Goal: Information Seeking & Learning: Learn about a topic

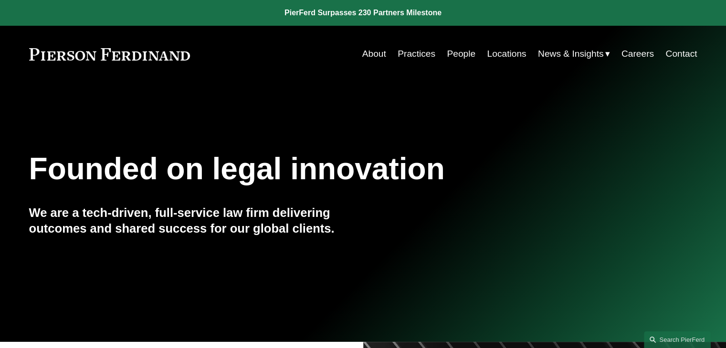
click at [639, 56] on link "Careers" at bounding box center [637, 54] width 32 height 18
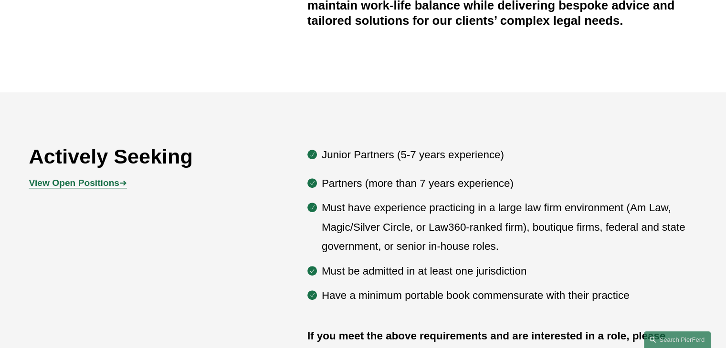
scroll to position [525, 0]
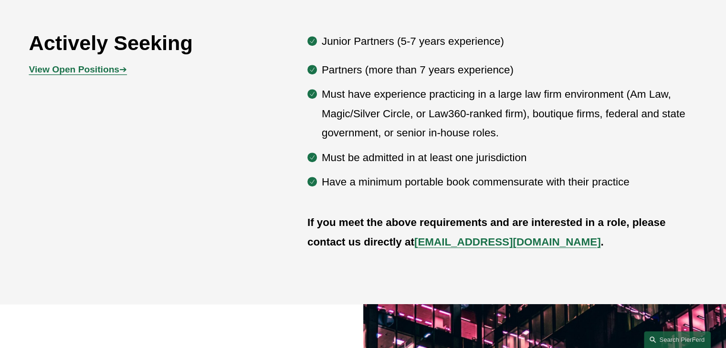
click at [87, 71] on strong "View Open Positions" at bounding box center [74, 69] width 90 height 10
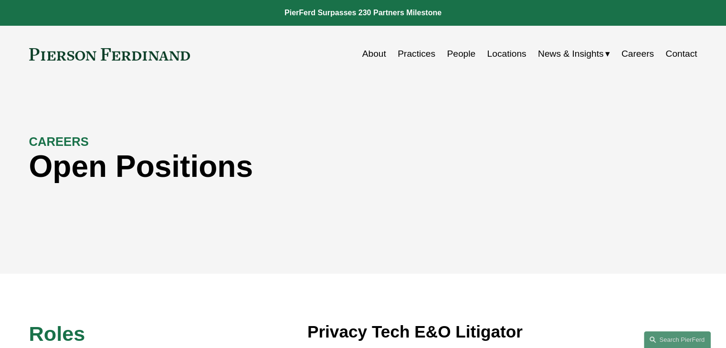
click at [90, 228] on div "CAREERS Open Positions" at bounding box center [363, 178] width 726 height 144
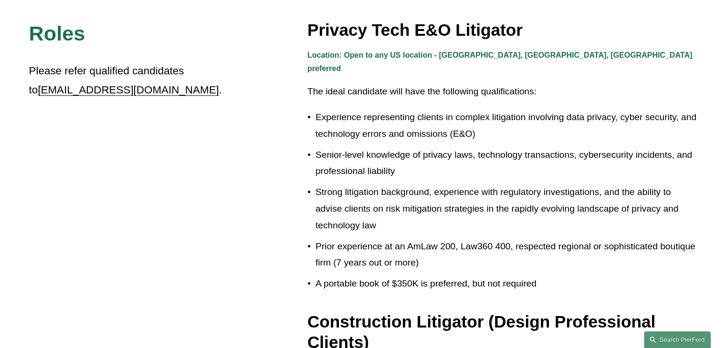
scroll to position [334, 0]
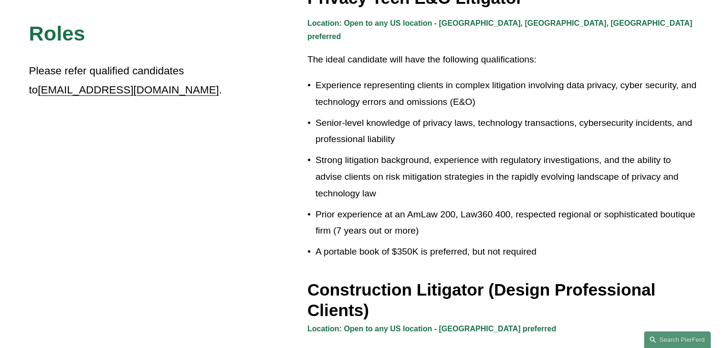
click at [409, 77] on p "Experience representing clients in complex litigation involving data privacy, c…" at bounding box center [506, 93] width 382 height 33
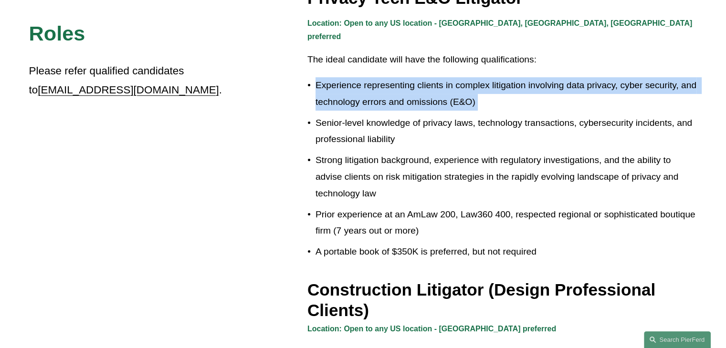
click at [409, 77] on p "Experience representing clients in complex litigation involving data privacy, c…" at bounding box center [506, 93] width 382 height 33
click at [416, 86] on p "Experience representing clients in complex litigation involving data privacy, c…" at bounding box center [506, 93] width 382 height 33
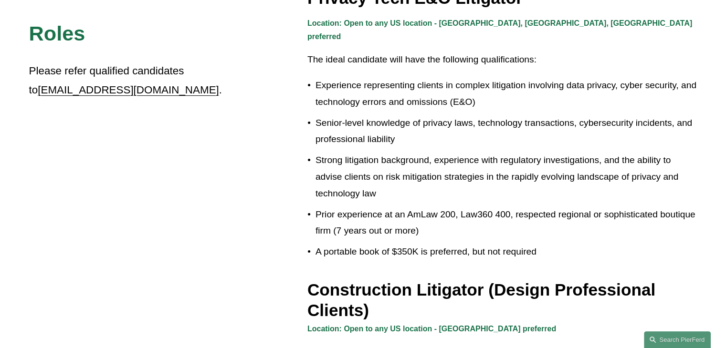
click at [412, 115] on p "Senior-level knowledge of privacy laws, technology transactions, cybersecurity …" at bounding box center [506, 131] width 382 height 33
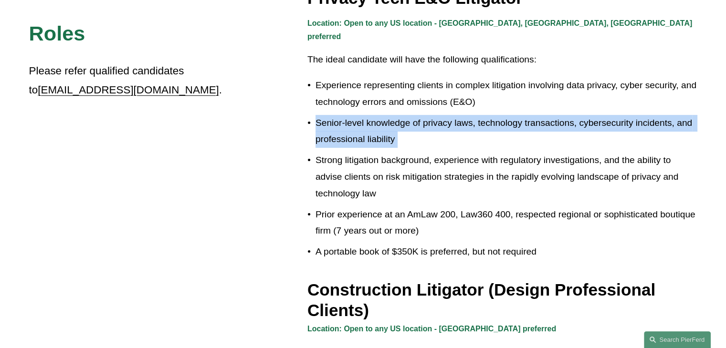
click at [412, 115] on p "Senior-level knowledge of privacy laws, technology transactions, cybersecurity …" at bounding box center [506, 131] width 382 height 33
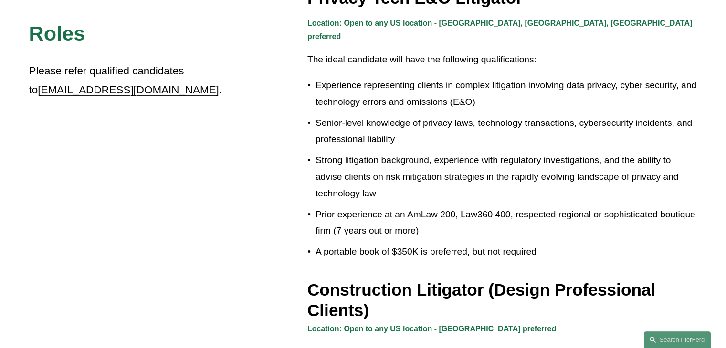
click at [398, 158] on p "Strong litigation background, experience with regulatory investigations, and th…" at bounding box center [506, 177] width 382 height 50
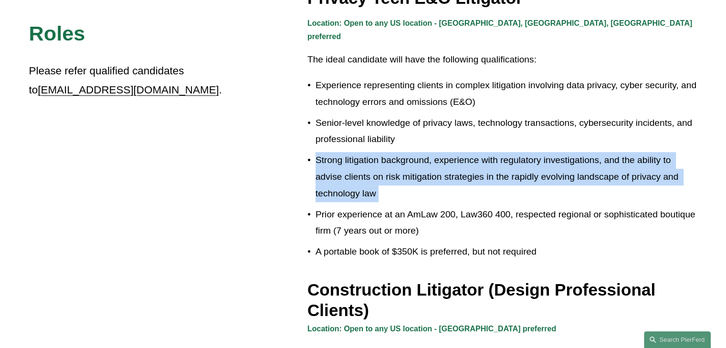
click at [398, 158] on p "Strong litigation background, experience with regulatory investigations, and th…" at bounding box center [506, 177] width 382 height 50
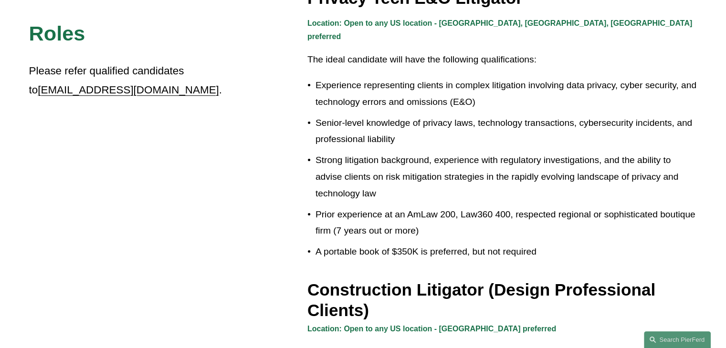
click at [382, 226] on p "Prior experience at an AmLaw 200, Law360 400, respected regional or sophisticat…" at bounding box center [506, 223] width 382 height 33
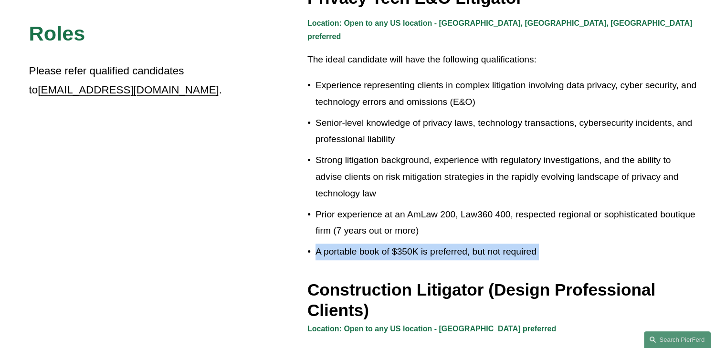
click at [382, 227] on ul "Experience representing clients in complex litigation involving data privacy, c…" at bounding box center [502, 168] width 390 height 183
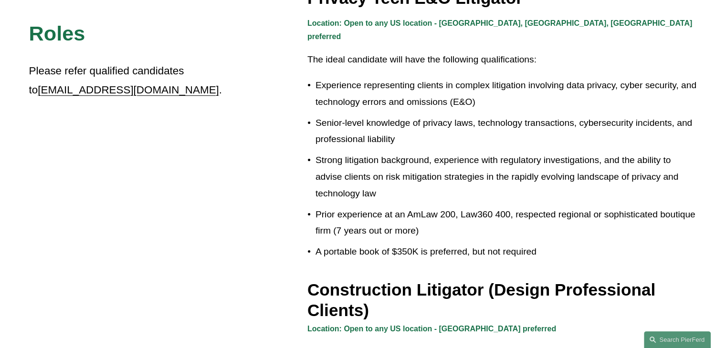
click at [390, 207] on p "Prior experience at an AmLaw 200, Law360 400, respected regional or sophisticat…" at bounding box center [506, 223] width 382 height 33
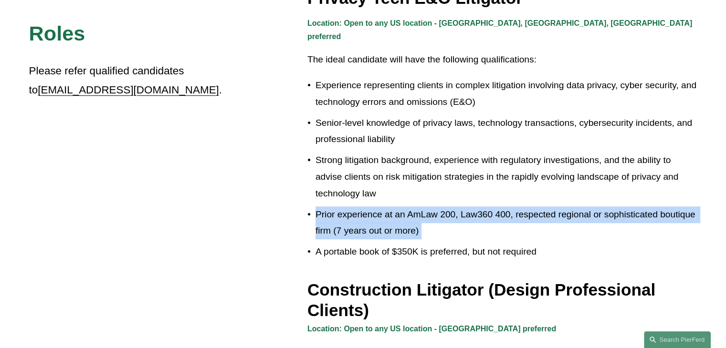
click at [390, 207] on p "Prior experience at an AmLaw 200, Law360 400, respected regional or sophisticat…" at bounding box center [506, 223] width 382 height 33
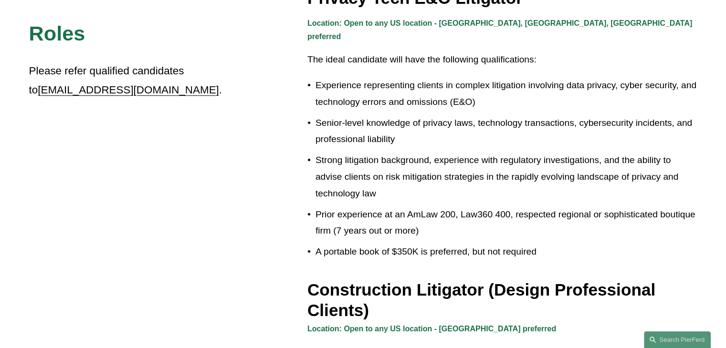
click at [392, 134] on p "Senior-level knowledge of privacy laws, technology transactions, cybersecurity …" at bounding box center [506, 131] width 382 height 33
click at [393, 134] on p "Senior-level knowledge of privacy laws, technology transactions, cybersecurity …" at bounding box center [506, 131] width 382 height 33
drag, startPoint x: 393, startPoint y: 135, endPoint x: 393, endPoint y: 144, distance: 8.6
click at [393, 142] on ul "Experience representing clients in complex litigation involving data privacy, c…" at bounding box center [502, 168] width 390 height 183
click at [390, 229] on ul "Experience representing clients in complex litigation involving data privacy, c…" at bounding box center [502, 168] width 390 height 183
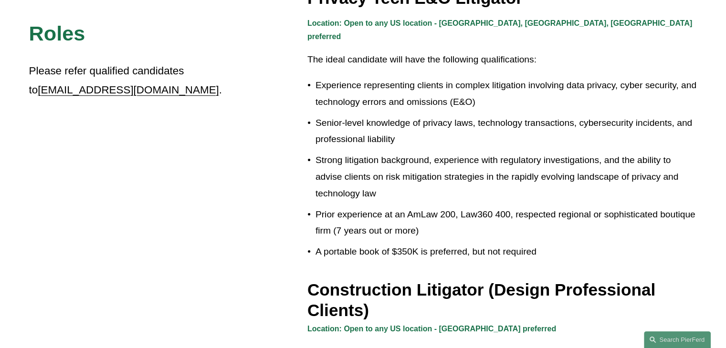
click at [403, 84] on p "Experience representing clients in complex litigation involving data privacy, c…" at bounding box center [506, 93] width 382 height 33
click at [404, 84] on p "Experience representing clients in complex litigation involving data privacy, c…" at bounding box center [506, 93] width 382 height 33
click at [405, 84] on p "Experience representing clients in complex litigation involving data privacy, c…" at bounding box center [506, 93] width 382 height 33
click at [363, 77] on p "Experience representing clients in complex litigation involving data privacy, c…" at bounding box center [506, 93] width 382 height 33
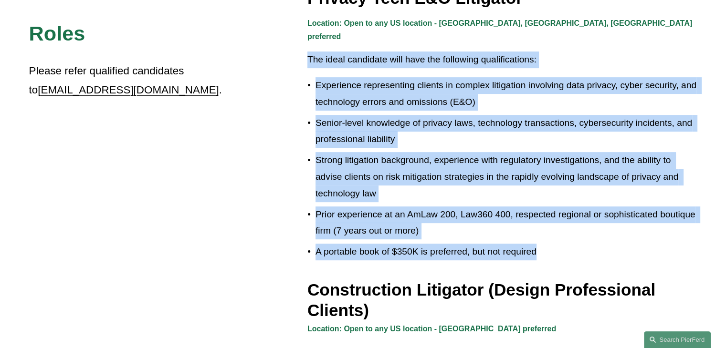
drag, startPoint x: 309, startPoint y: 44, endPoint x: 541, endPoint y: 246, distance: 307.7
click at [541, 246] on div "Location: Open to any US location - CA, IL, TX preferred The ideal candidate wi…" at bounding box center [502, 139] width 390 height 244
click at [511, 170] on p "Strong litigation background, experience with regulatory investigations, and th…" at bounding box center [506, 177] width 382 height 50
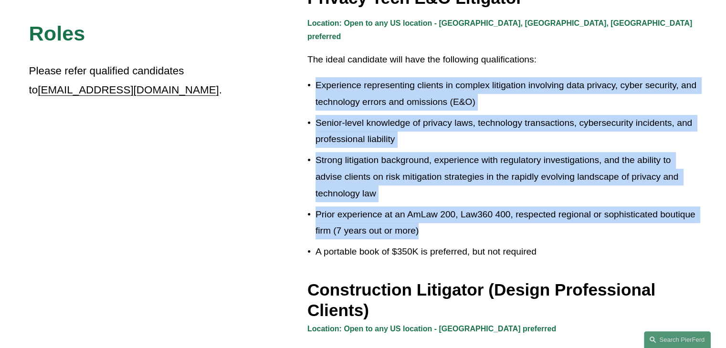
drag, startPoint x: 318, startPoint y: 70, endPoint x: 422, endPoint y: 218, distance: 181.2
click at [422, 219] on ul "Experience representing clients in complex litigation involving data privacy, c…" at bounding box center [502, 168] width 390 height 183
copy ul "Experience representing clients in complex litigation involving data privacy, c…"
click at [422, 167] on p "Strong litigation background, experience with regulatory investigations, and th…" at bounding box center [506, 177] width 382 height 50
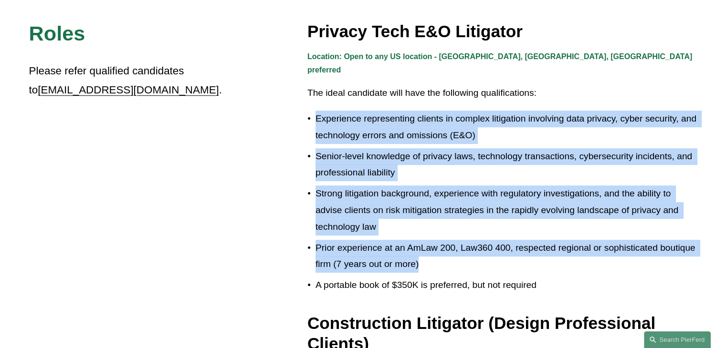
scroll to position [286, 0]
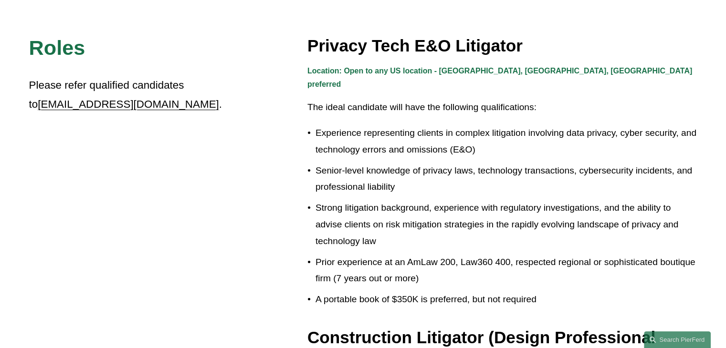
click at [416, 99] on p "The ideal candidate will have the following qualifications:" at bounding box center [502, 107] width 390 height 17
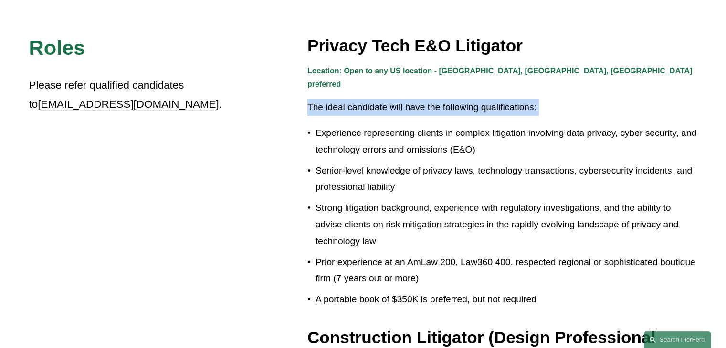
click at [416, 99] on p "The ideal candidate will have the following qualifications:" at bounding box center [502, 107] width 390 height 17
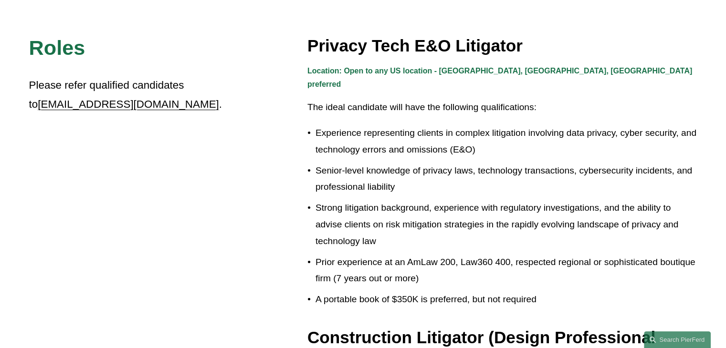
click at [457, 125] on p "Experience representing clients in complex litigation involving data privacy, c…" at bounding box center [506, 141] width 382 height 33
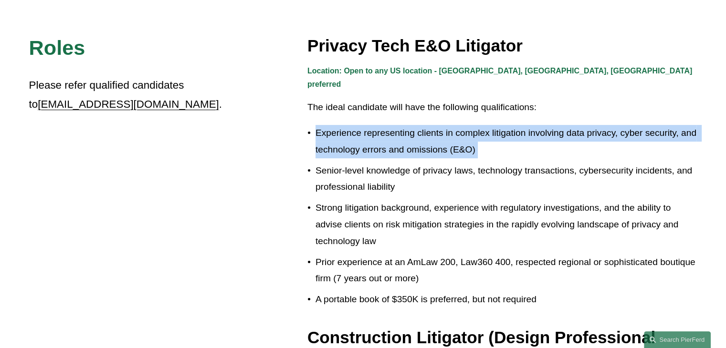
click at [457, 125] on p "Experience representing clients in complex litigation involving data privacy, c…" at bounding box center [506, 141] width 382 height 33
click at [442, 131] on p "Experience representing clients in complex litigation involving data privacy, c…" at bounding box center [506, 141] width 382 height 33
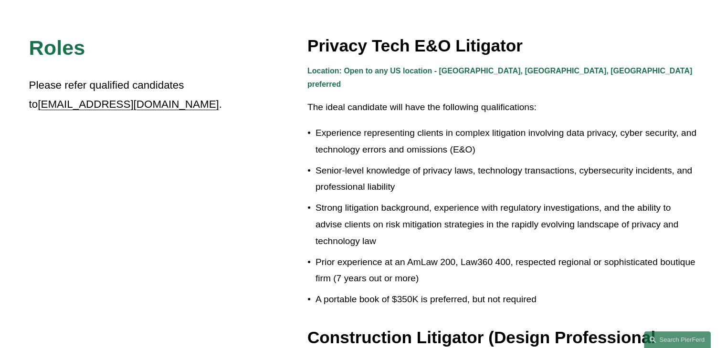
click at [329, 49] on h3 "Privacy Tech E&O Litigator" at bounding box center [502, 45] width 390 height 21
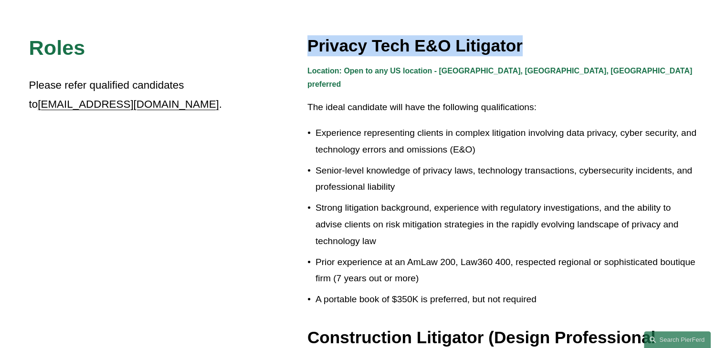
click at [329, 49] on h3 "Privacy Tech E&O Litigator" at bounding box center [502, 45] width 390 height 21
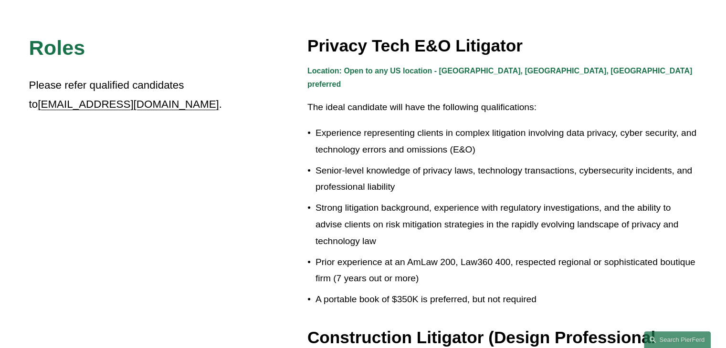
click at [331, 86] on div "Location: Open to any US location - CA, IL, TX preferred The ideal candidate wi…" at bounding box center [502, 186] width 390 height 244
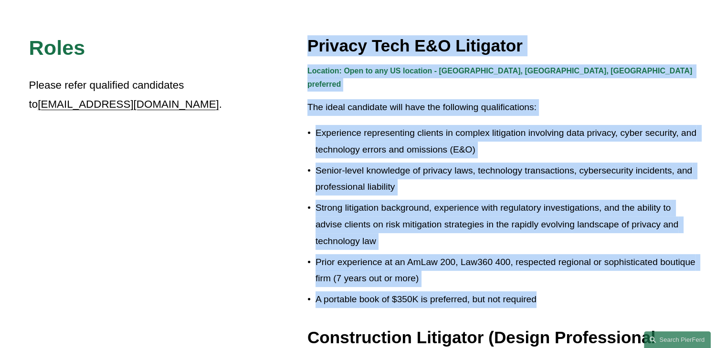
drag, startPoint x: 308, startPoint y: 47, endPoint x: 542, endPoint y: 299, distance: 343.7
copy div "Privacy Tech E&O Litigator Location: Open to any US location - CA, IL, TX prefe…"
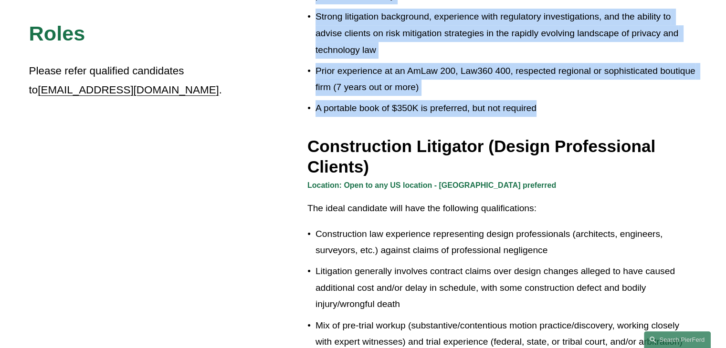
scroll to position [525, 0]
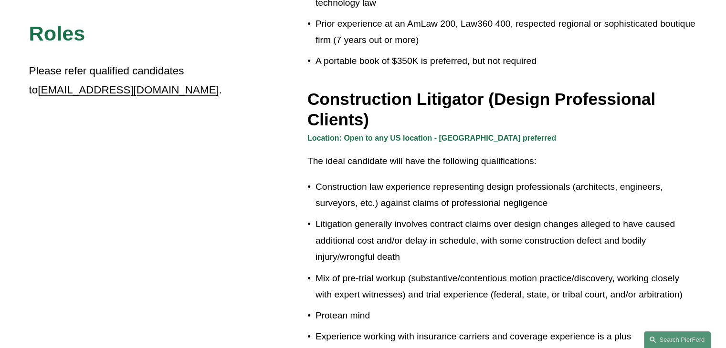
click at [359, 100] on h3 "Construction Litigator (Design Professional Clients)" at bounding box center [502, 110] width 390 height 42
click at [360, 100] on h3 "Construction Litigator (Design Professional Clients)" at bounding box center [502, 110] width 390 height 42
click at [361, 100] on h3 "Construction Litigator (Design Professional Clients)" at bounding box center [502, 110] width 390 height 42
click at [366, 170] on div "Location: Open to any US location - Pacific Northwest preferred The ideal candi…" at bounding box center [502, 268] width 390 height 272
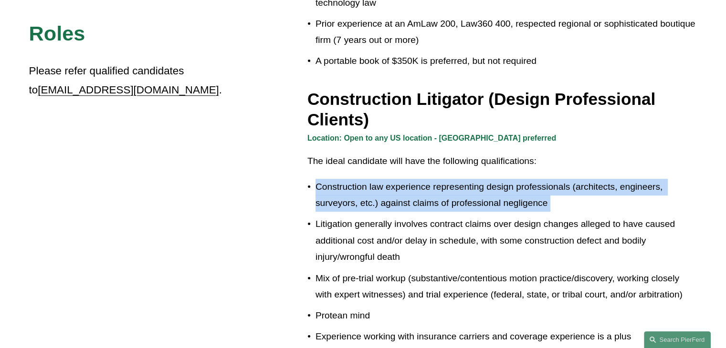
click at [366, 170] on div "Location: Open to any US location - Pacific Northwest preferred The ideal candi…" at bounding box center [502, 268] width 390 height 272
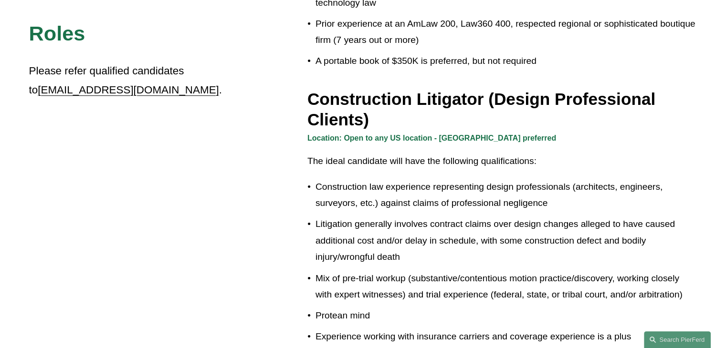
click at [367, 156] on p "The ideal candidate will have the following qualifications:" at bounding box center [502, 161] width 390 height 17
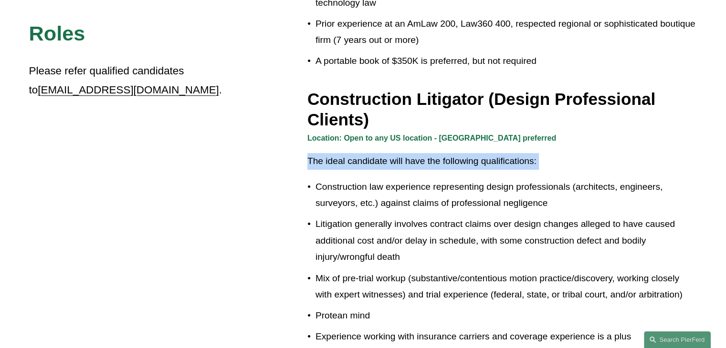
click at [367, 156] on p "The ideal candidate will have the following qualifications:" at bounding box center [502, 161] width 390 height 17
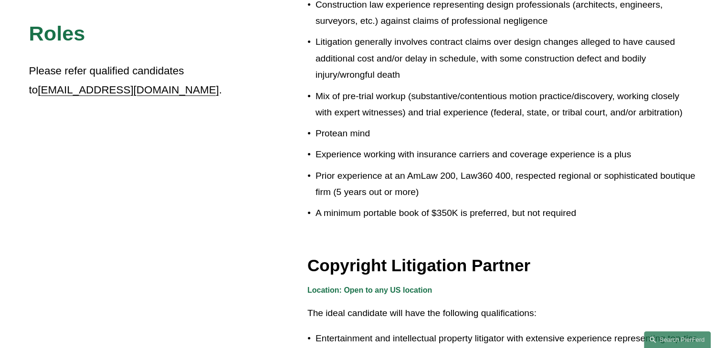
scroll to position [811, 0]
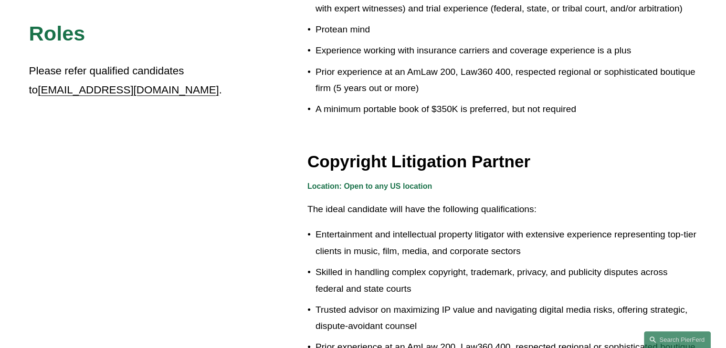
click at [365, 156] on h3 "Copyright Litigation Partner" at bounding box center [502, 161] width 390 height 21
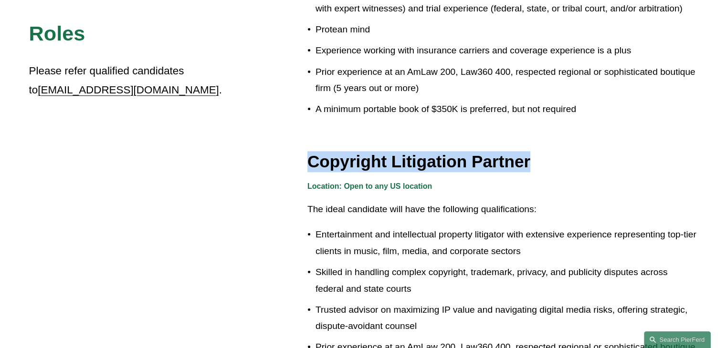
click at [365, 156] on h3 "Copyright Litigation Partner" at bounding box center [502, 161] width 390 height 21
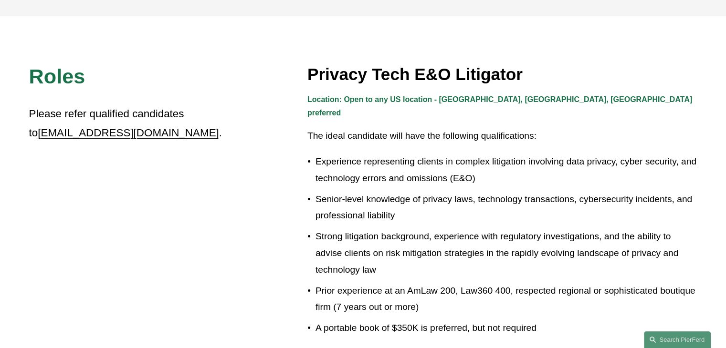
scroll to position [305, 0]
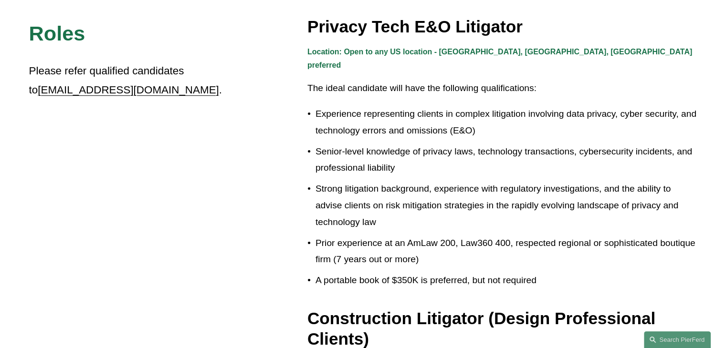
click at [420, 235] on p "Prior experience at an AmLaw 200, Law360 400, respected regional or sophisticat…" at bounding box center [506, 251] width 382 height 33
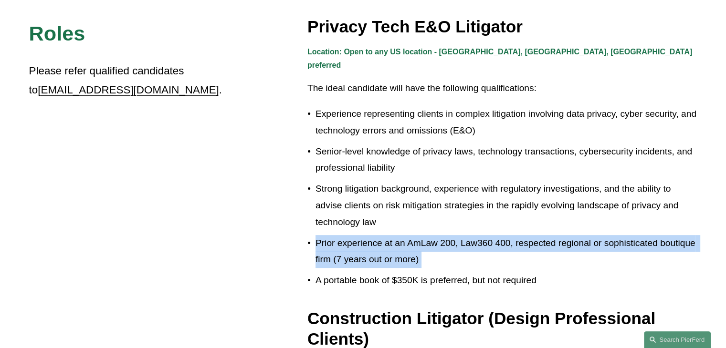
click at [420, 235] on p "Prior experience at an AmLaw 200, Law360 400, respected regional or sophisticat…" at bounding box center [506, 251] width 382 height 33
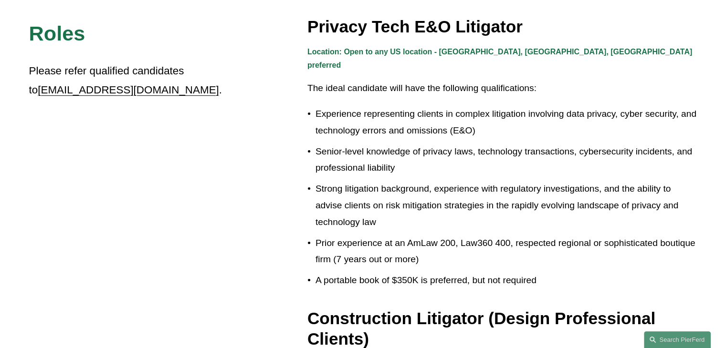
click at [417, 181] on p "Strong litigation background, experience with regulatory investigations, and th…" at bounding box center [506, 206] width 382 height 50
click at [457, 220] on ul "Experience representing clients in complex litigation involving data privacy, c…" at bounding box center [502, 197] width 390 height 183
drag, startPoint x: 403, startPoint y: 227, endPoint x: 471, endPoint y: 230, distance: 68.3
click at [471, 235] on p "Prior experience at an AmLaw 200, Law360 400, respected regional or sophisticat…" at bounding box center [506, 251] width 382 height 33
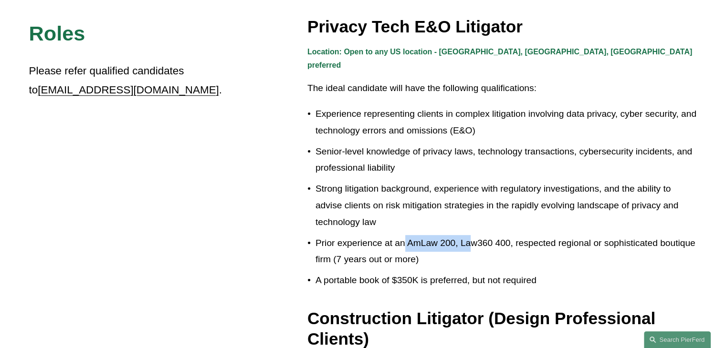
click at [470, 235] on p "Prior experience at an AmLaw 200, Law360 400, respected regional or sophisticat…" at bounding box center [506, 251] width 382 height 33
drag, startPoint x: 410, startPoint y: 230, endPoint x: 508, endPoint y: 222, distance: 98.6
click at [508, 222] on ul "Experience representing clients in complex litigation involving data privacy, c…" at bounding box center [502, 197] width 390 height 183
copy p "AmLaw 200, Law360 400"
